Goal: Information Seeking & Learning: Compare options

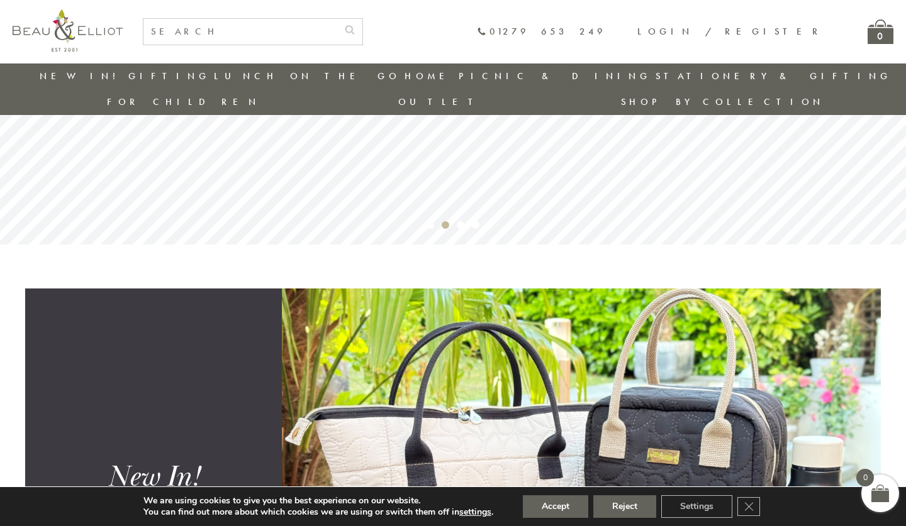
scroll to position [240, 0]
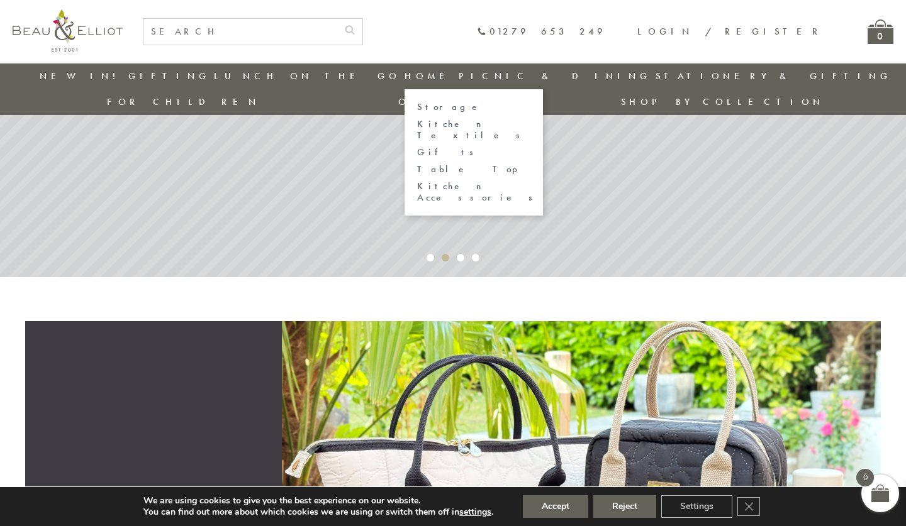
click at [417, 164] on link "Table Top" at bounding box center [473, 169] width 113 height 11
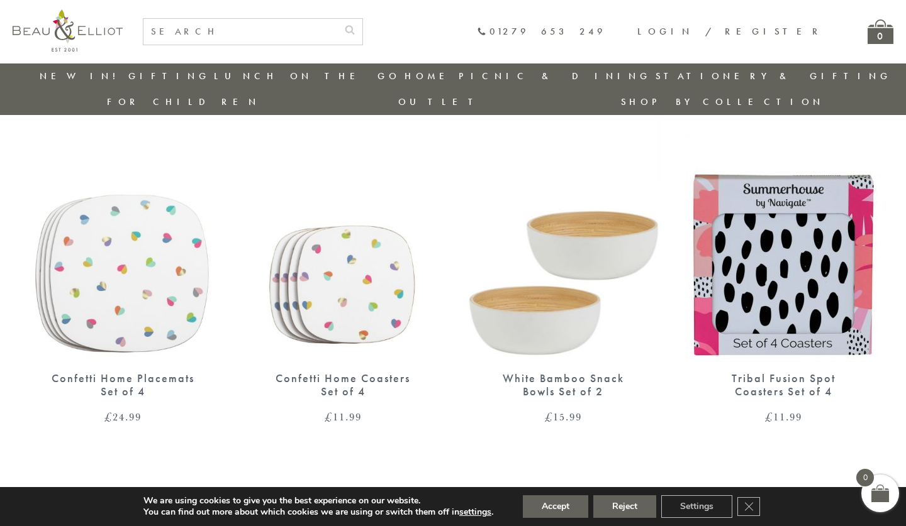
scroll to position [909, 0]
click at [96, 185] on img at bounding box center [122, 235] width 195 height 252
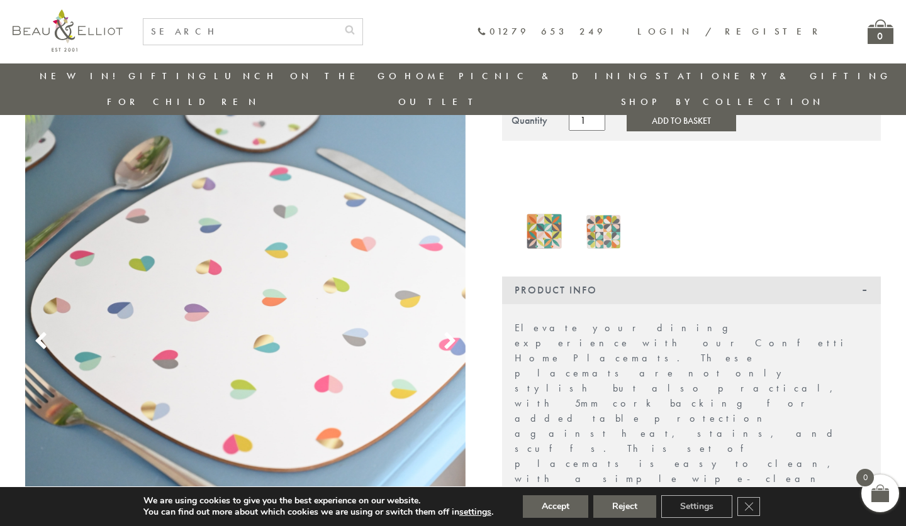
scroll to position [165, 0]
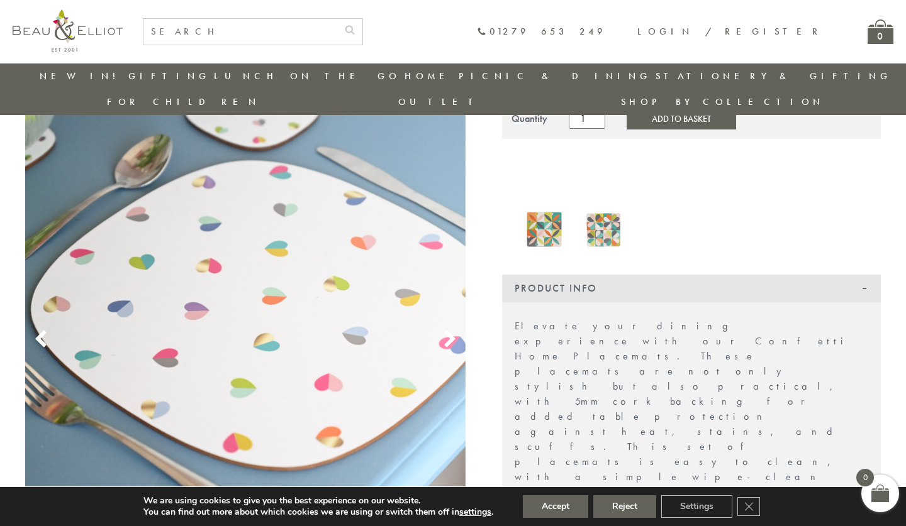
click at [608, 212] on img at bounding box center [603, 223] width 47 height 60
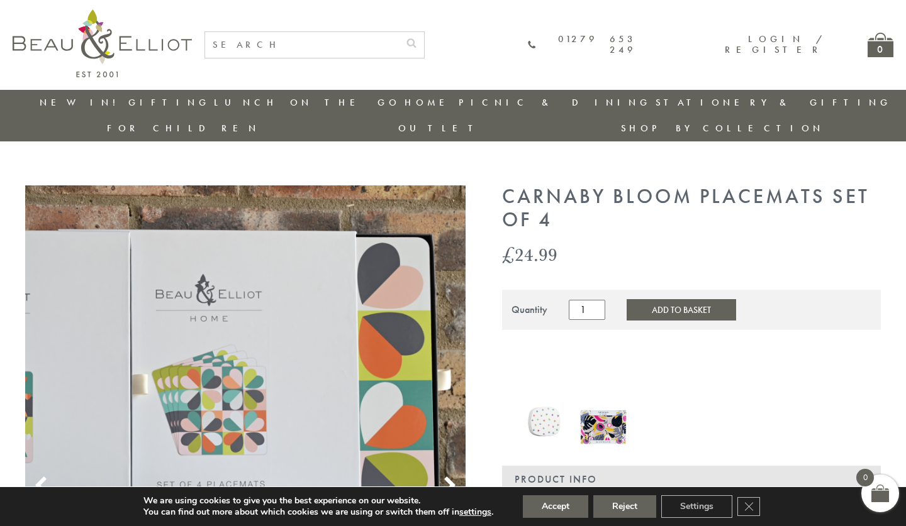
click at [593, 394] on img at bounding box center [603, 414] width 47 height 60
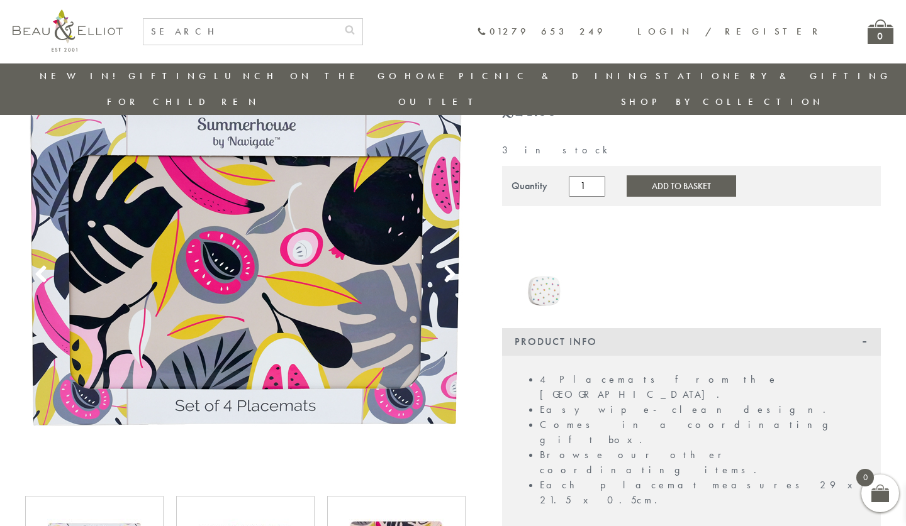
scroll to position [257, 0]
